Goal: Check status: Check status

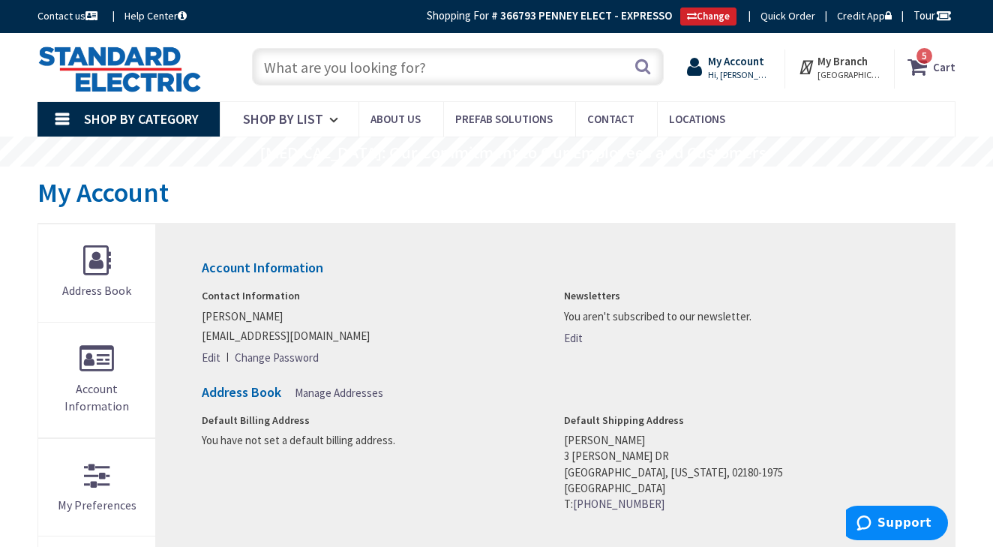
click at [761, 57] on strong "My Account" at bounding box center [736, 61] width 56 height 14
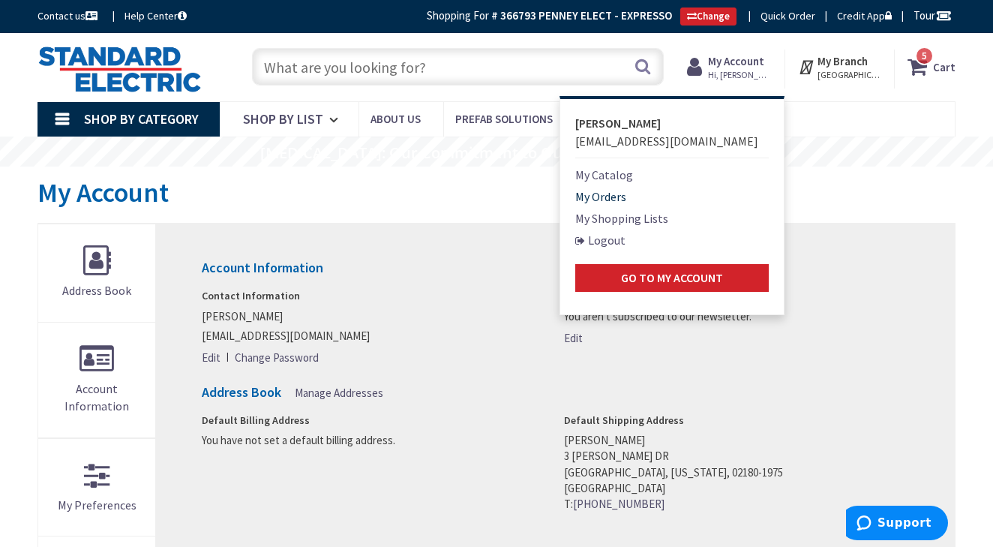
click at [602, 200] on link "My Orders" at bounding box center [600, 197] width 51 height 18
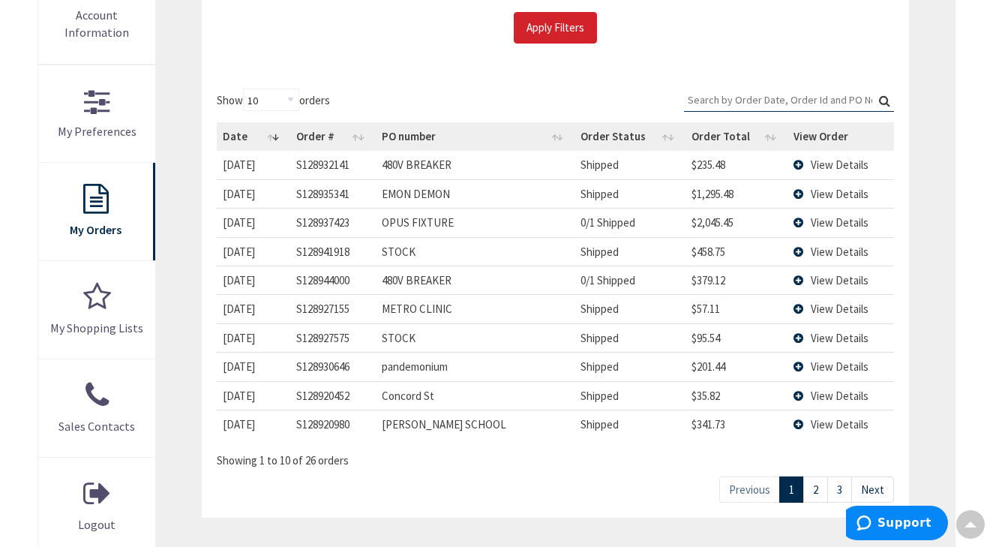
click at [835, 485] on link "3" at bounding box center [839, 489] width 25 height 26
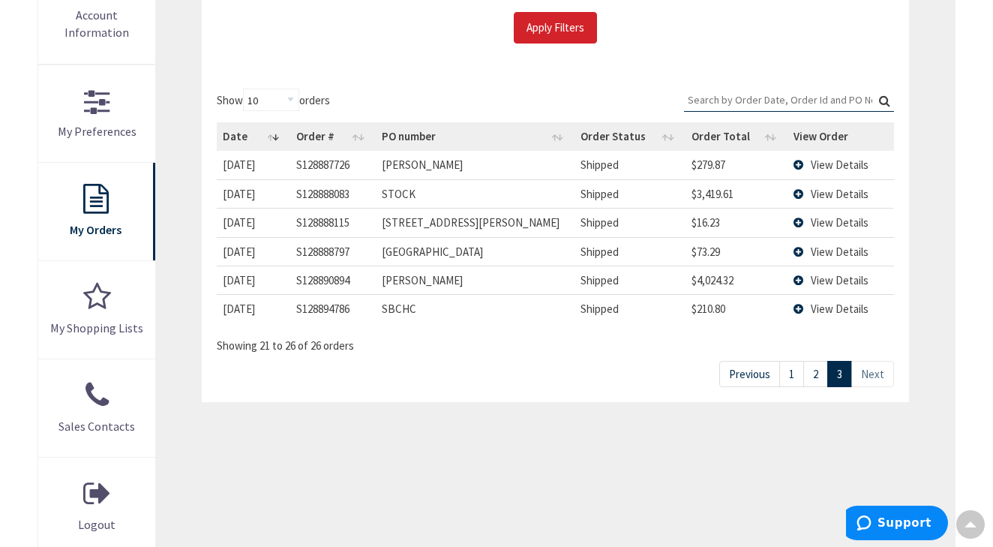
click at [805, 241] on td "View Details" at bounding box center [841, 251] width 107 height 29
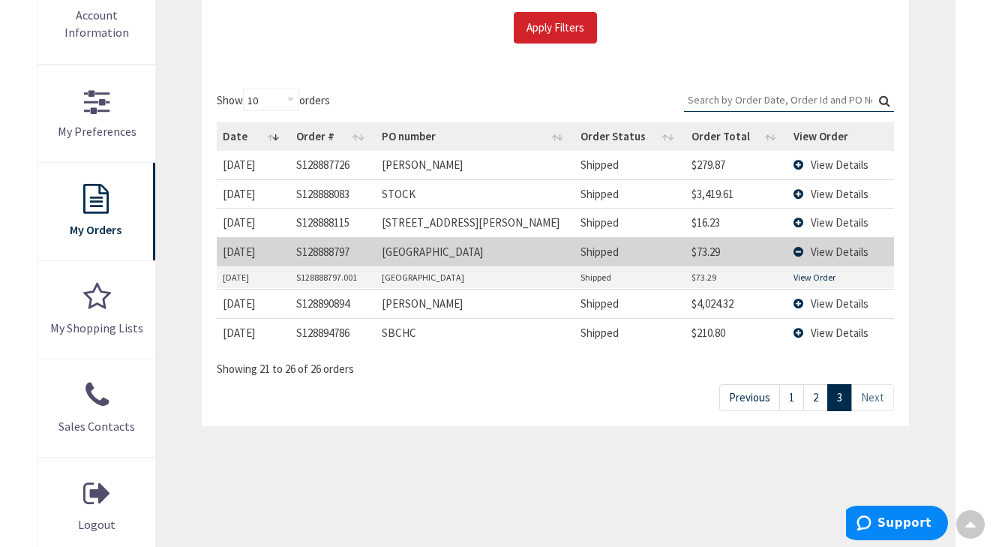
click at [816, 273] on link "View Order" at bounding box center [815, 277] width 42 height 13
click at [815, 392] on link "2" at bounding box center [815, 397] width 25 height 26
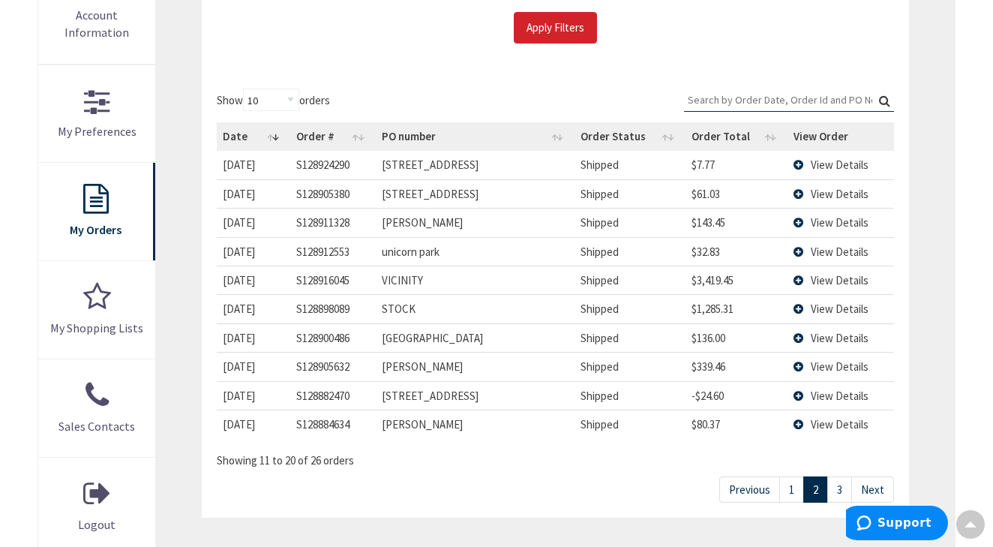
click at [787, 482] on link "1" at bounding box center [791, 489] width 25 height 26
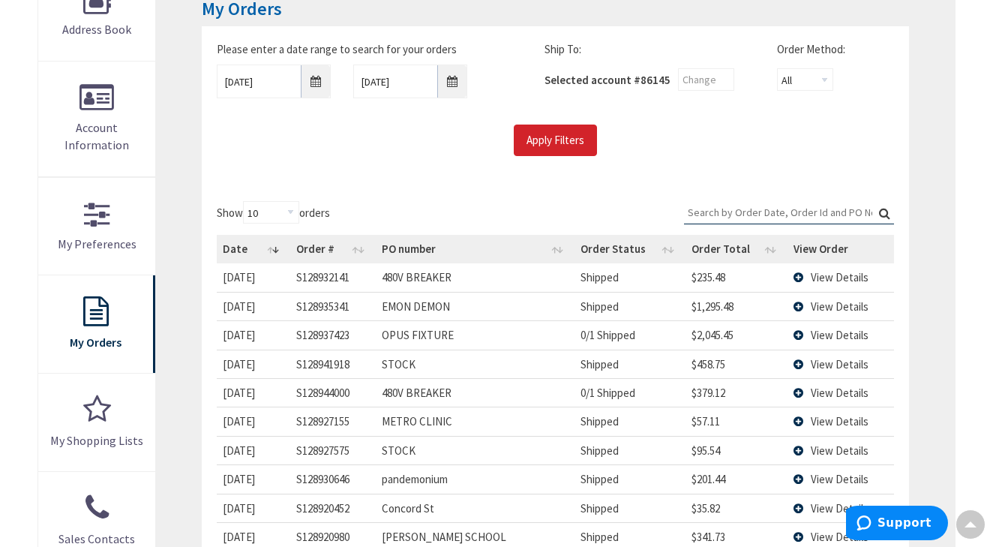
scroll to position [260, 0]
click at [310, 79] on input "9/30/2025" at bounding box center [274, 82] width 114 height 34
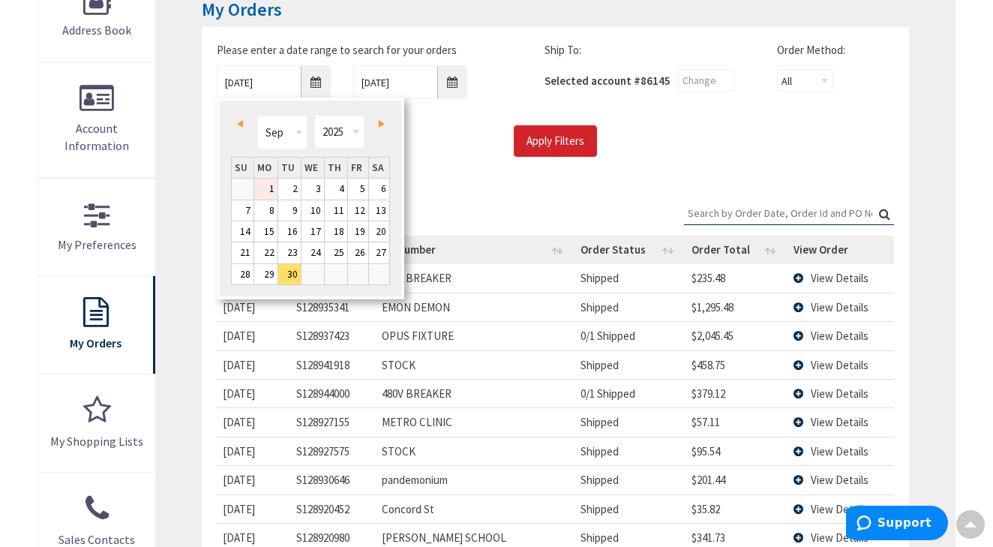
click at [267, 188] on link "1" at bounding box center [265, 189] width 23 height 20
type input "09/01/2025"
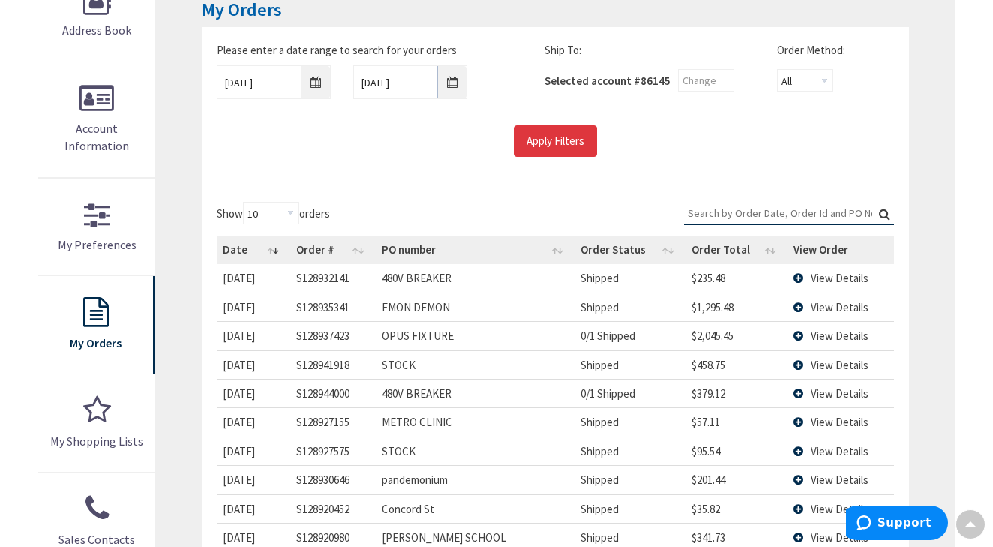
click at [566, 146] on input "Apply Filters" at bounding box center [555, 141] width 83 height 32
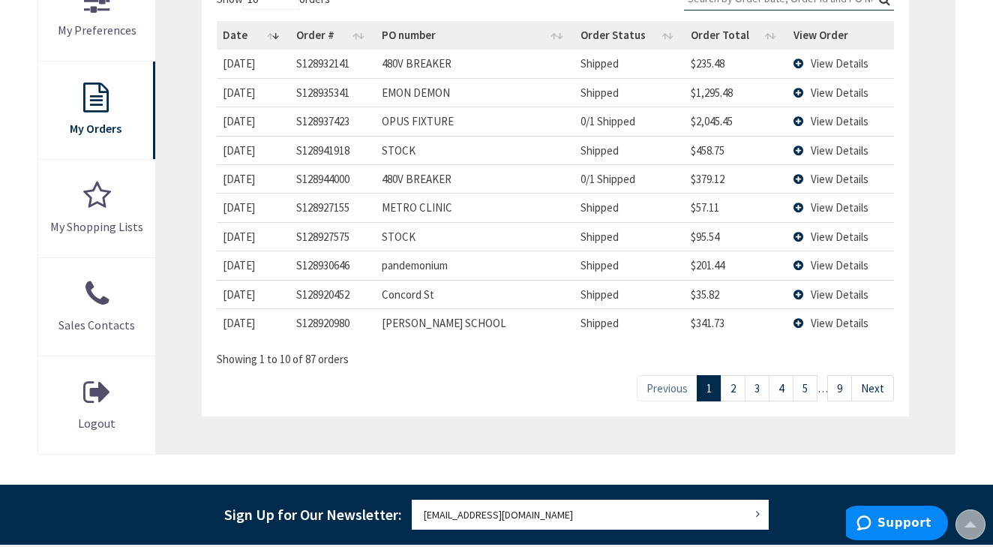
scroll to position [479, 0]
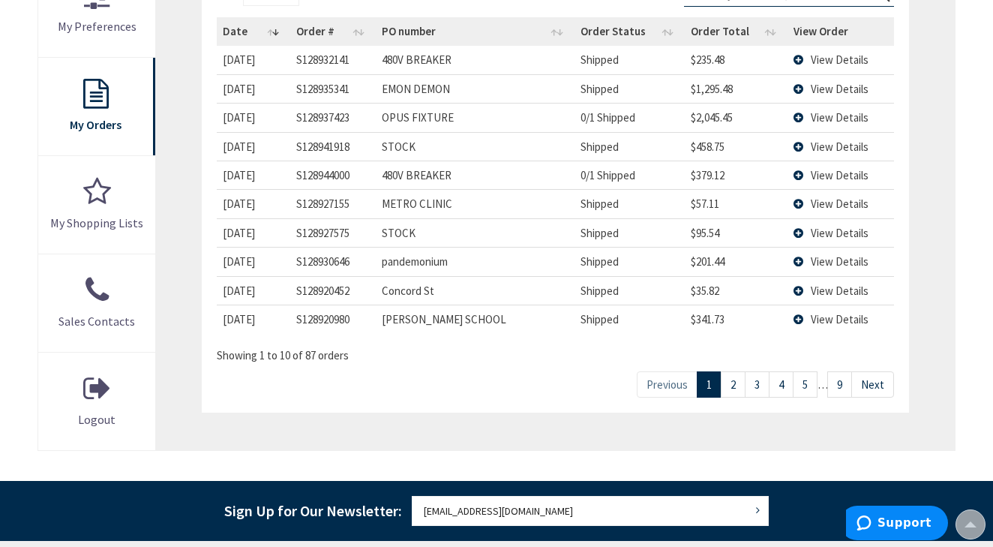
click at [838, 377] on link "9" at bounding box center [839, 384] width 25 height 26
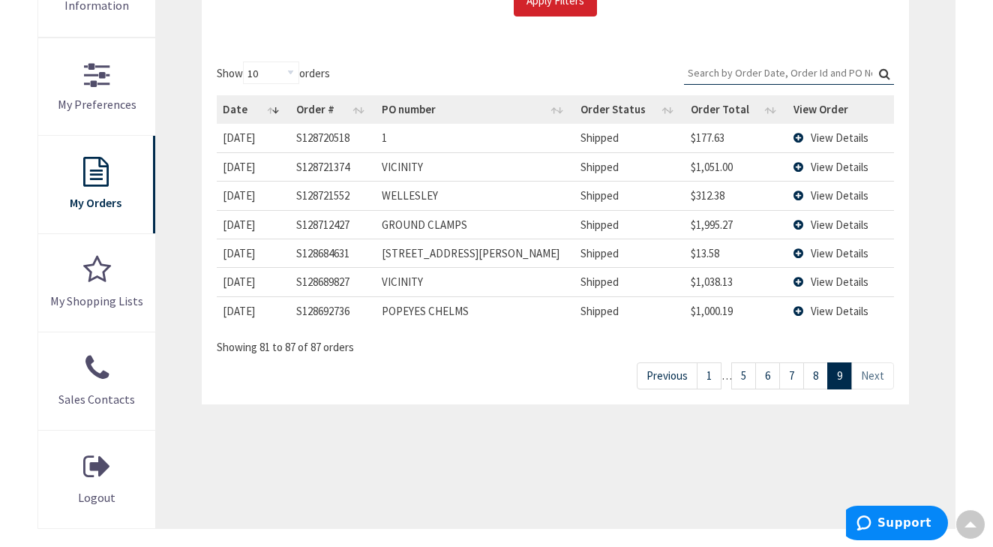
scroll to position [398, 0]
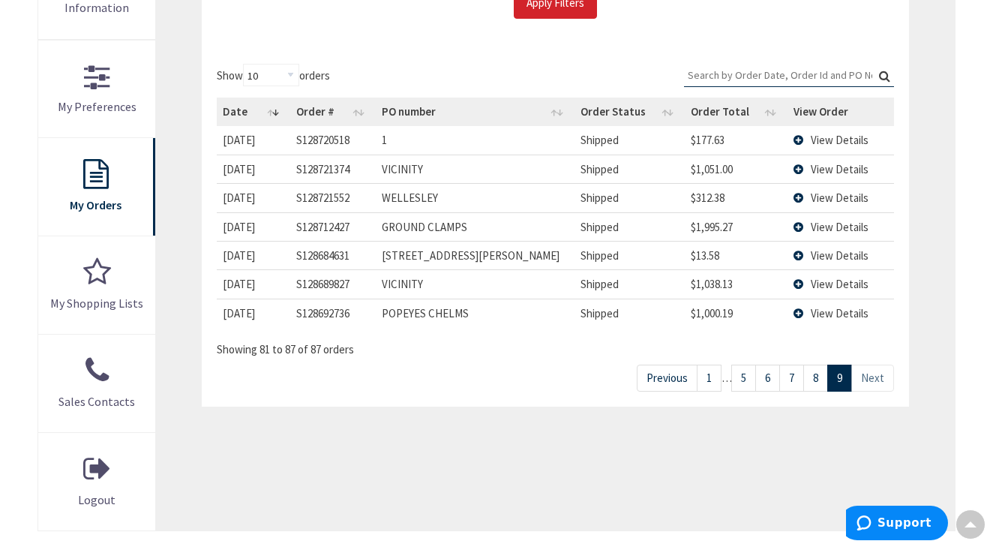
click at [822, 380] on link "8" at bounding box center [815, 378] width 25 height 26
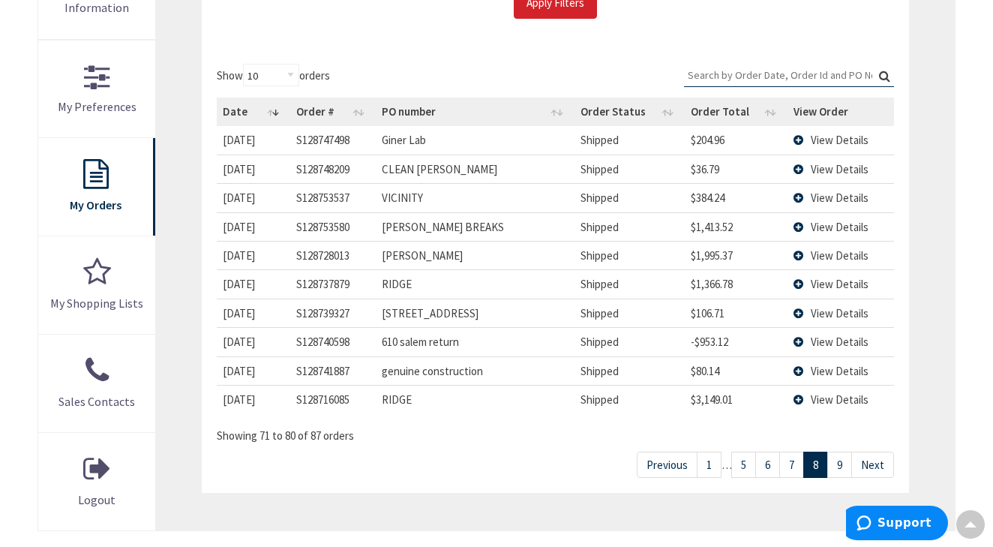
click at [789, 457] on link "7" at bounding box center [791, 465] width 25 height 26
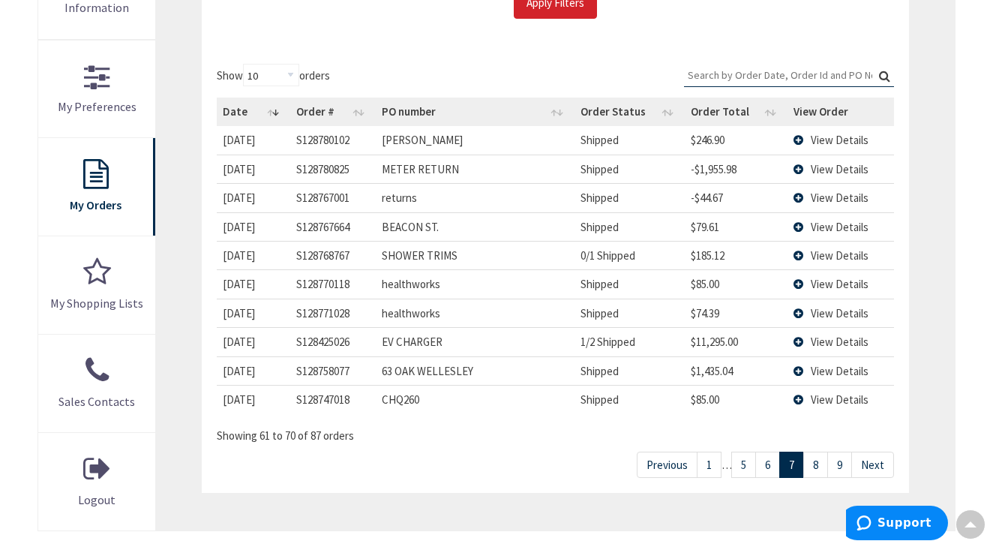
click at [797, 250] on td "View Details" at bounding box center [841, 255] width 107 height 29
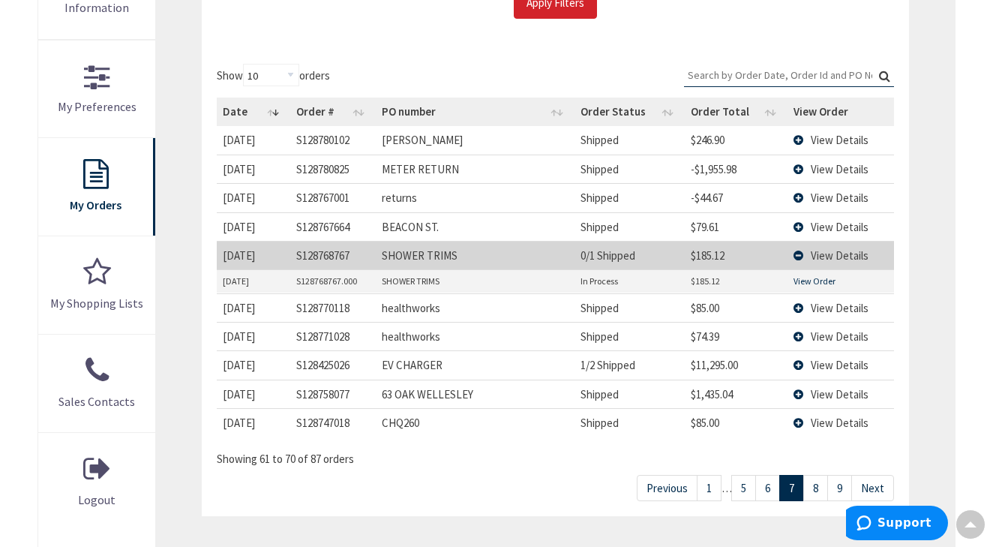
click at [820, 277] on link "View Order" at bounding box center [815, 281] width 42 height 13
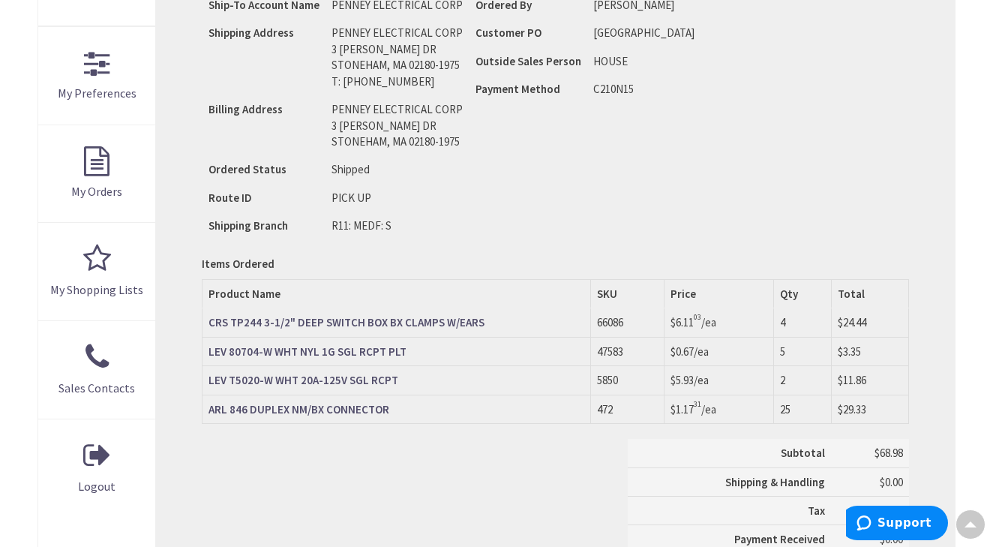
scroll to position [410, 0]
